Goal: Transaction & Acquisition: Purchase product/service

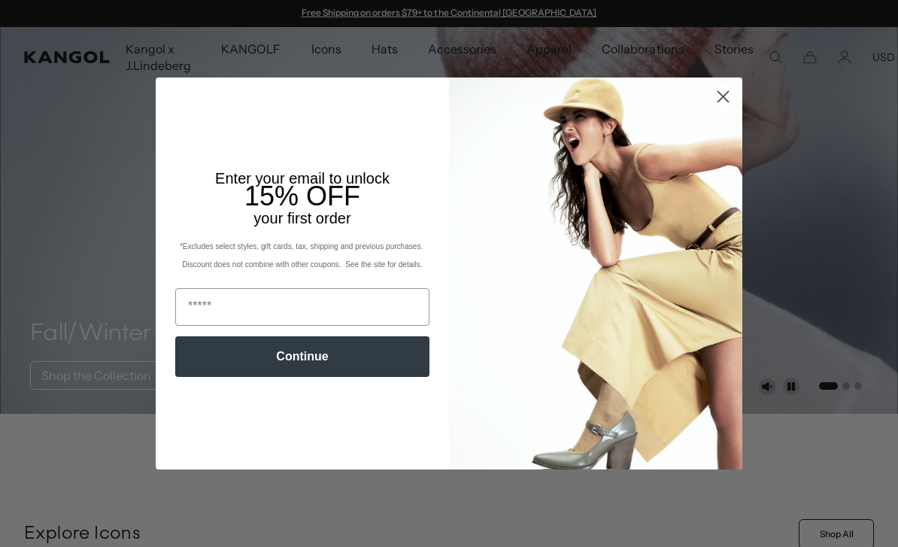
click at [727, 162] on img "POPUP Form" at bounding box center [595, 272] width 293 height 391
click at [723, 106] on circle "Close dialog" at bounding box center [723, 96] width 25 height 25
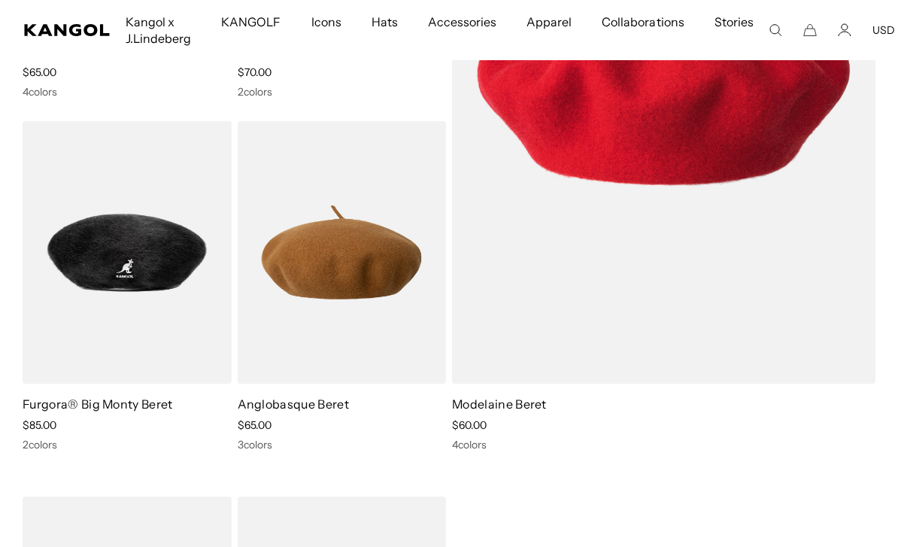
scroll to position [0, 310]
click at [41, 428] on span "$85.00" at bounding box center [40, 425] width 34 height 14
click at [53, 411] on link "Furgora® Big Monty Beret" at bounding box center [98, 403] width 150 height 15
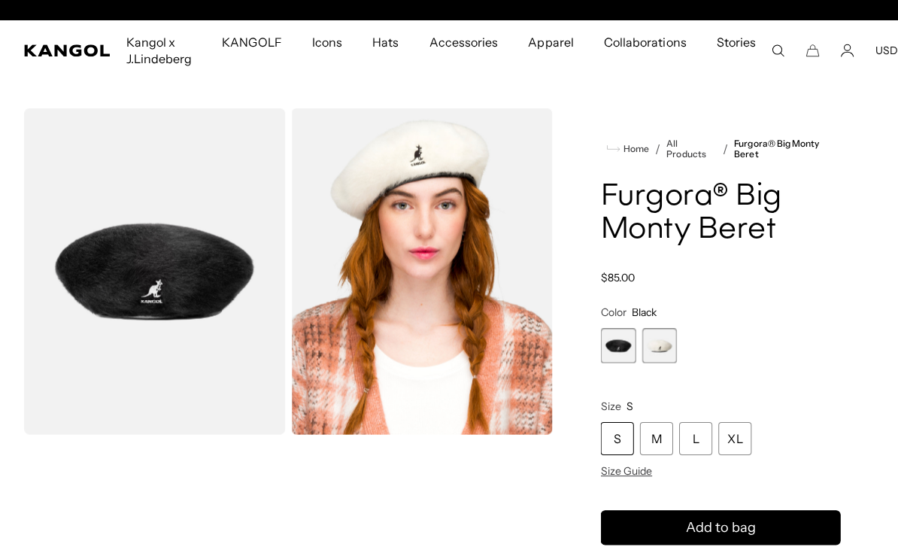
scroll to position [0, 310]
click at [653, 360] on span "2 of 2" at bounding box center [657, 346] width 35 height 35
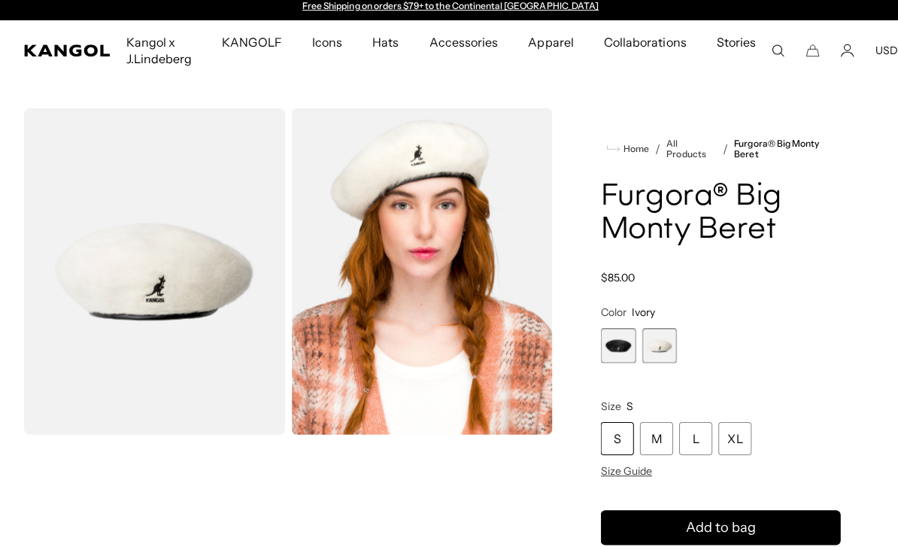
click at [617, 356] on span "1 of 2" at bounding box center [616, 346] width 35 height 35
click at [618, 356] on span "1 of 2" at bounding box center [616, 346] width 35 height 35
